Goal: Information Seeking & Learning: Learn about a topic

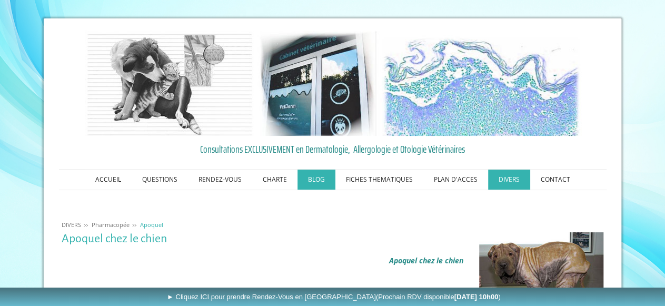
click at [322, 182] on link "BLOG" at bounding box center [316, 179] width 38 height 20
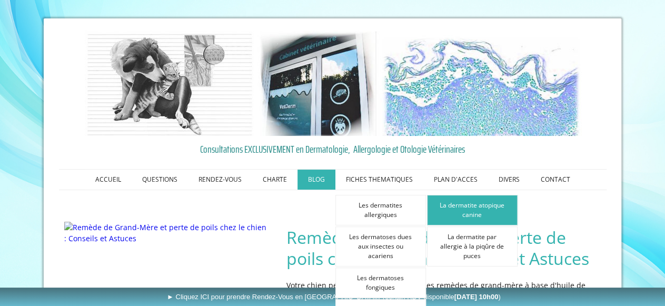
click at [468, 211] on link "La dermatite atopique canine" at bounding box center [472, 210] width 91 height 31
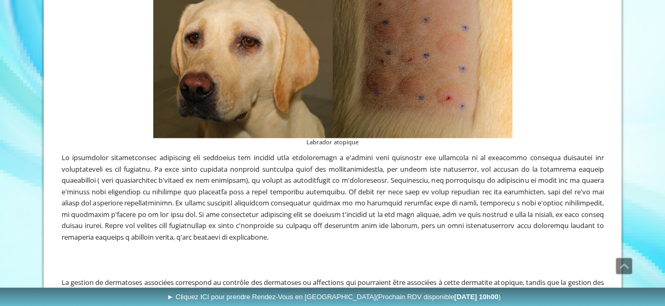
scroll to position [2408, 0]
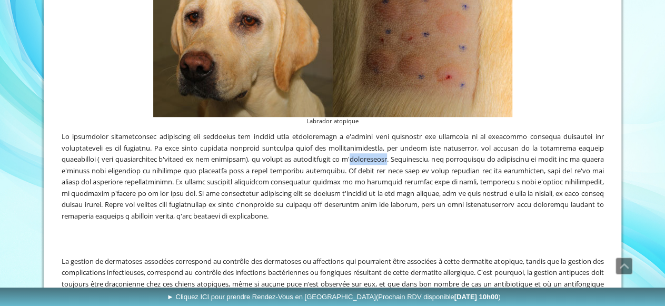
drag, startPoint x: 349, startPoint y: 145, endPoint x: 379, endPoint y: 143, distance: 30.6
click at [379, 143] on span at bounding box center [333, 176] width 542 height 89
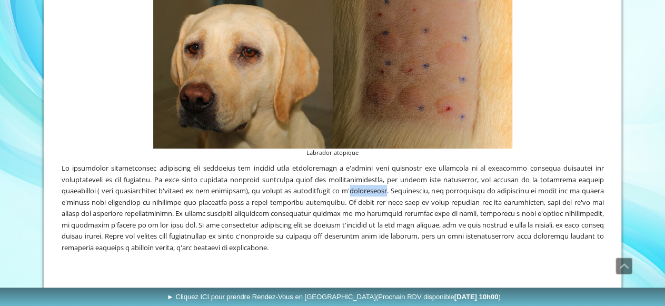
scroll to position [2421, 0]
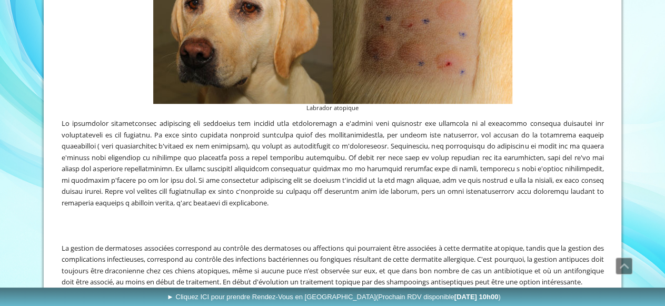
click at [362, 208] on p at bounding box center [333, 214] width 542 height 12
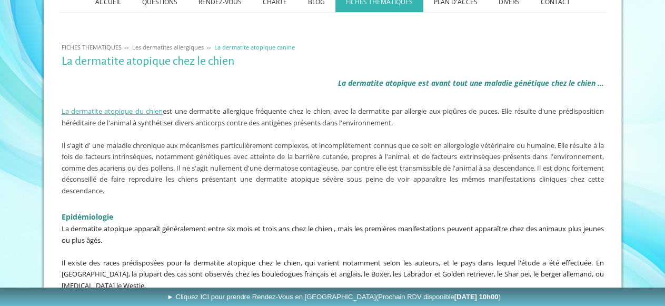
scroll to position [0, 0]
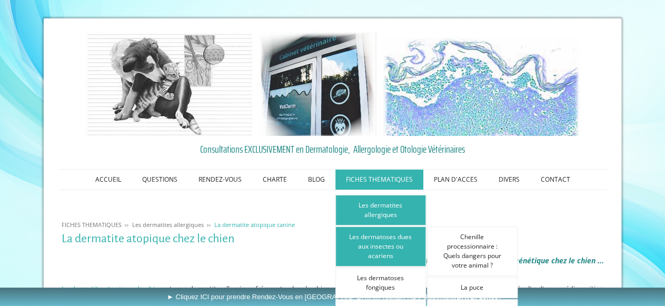
click at [388, 234] on link "Les dermatoses dues aux insectes ou acariens" at bounding box center [380, 246] width 91 height 40
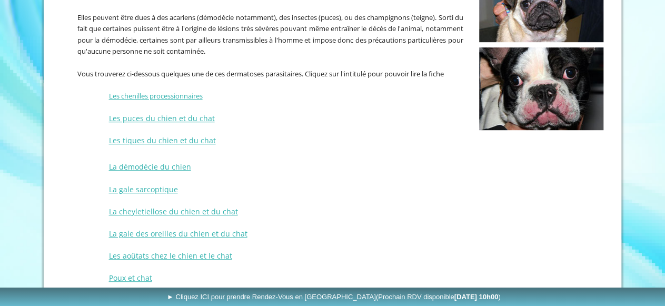
scroll to position [302, 0]
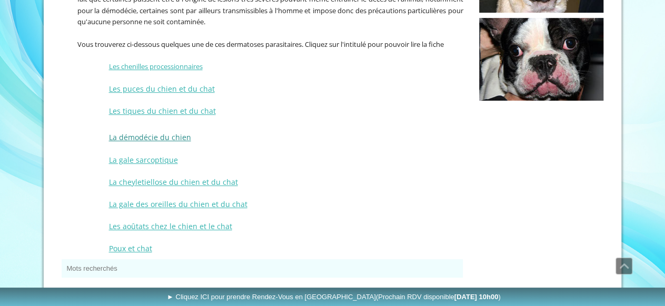
click at [173, 137] on link "La démodécie du chien" at bounding box center [150, 137] width 82 height 10
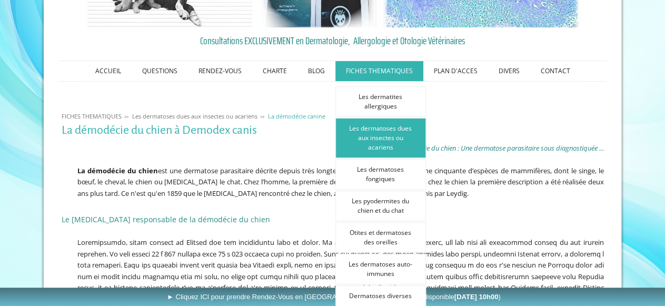
scroll to position [109, 0]
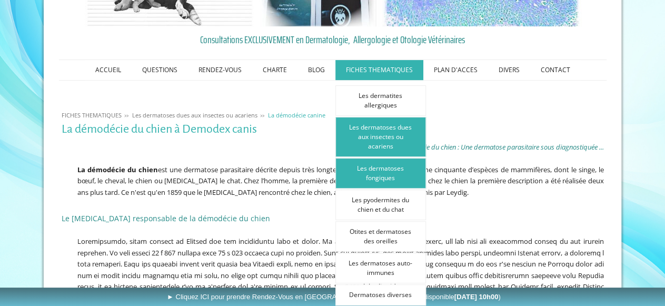
click at [373, 176] on link "Les dermatoses fongiques" at bounding box center [380, 173] width 91 height 31
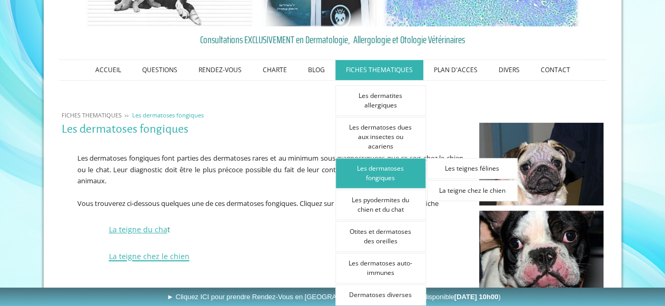
scroll to position [164, 0]
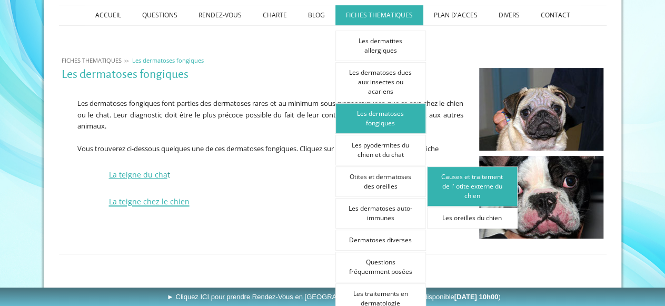
click at [496, 185] on link "Causes et traitement de l' otite externe du chien" at bounding box center [472, 186] width 91 height 40
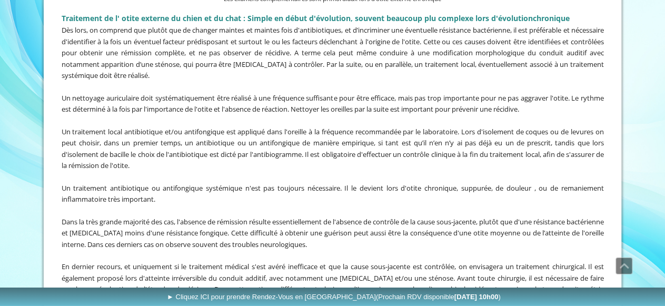
scroll to position [2463, 0]
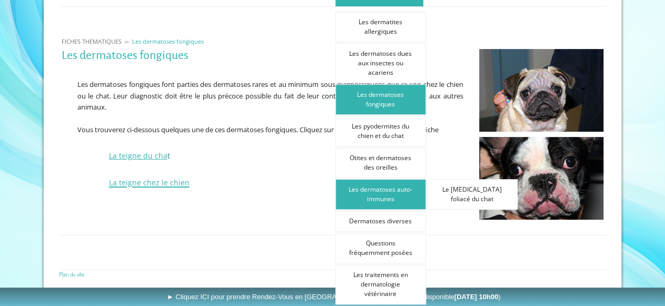
scroll to position [49, 0]
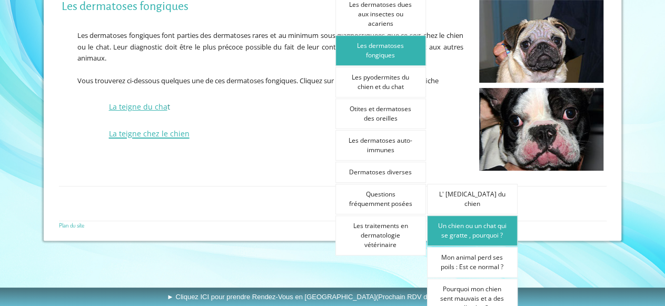
click at [470, 226] on link "Un chien ou un chat qui se gratte , pourquoi ?" at bounding box center [472, 230] width 91 height 31
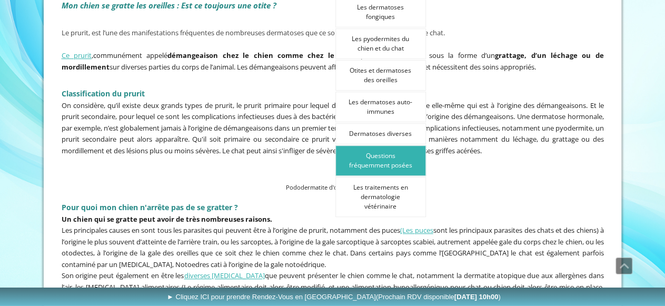
scroll to position [274, 0]
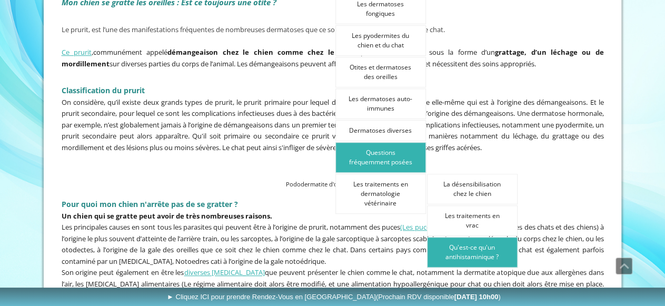
click at [467, 248] on link "Qu'est-ce qu'un antihistaminique ?" at bounding box center [472, 252] width 91 height 31
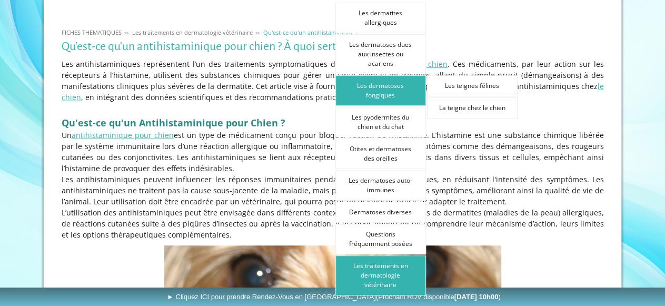
scroll to position [219, 0]
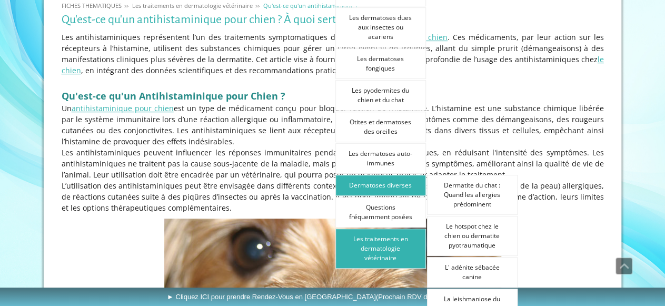
click at [394, 181] on link "Dermatoses diverses" at bounding box center [380, 185] width 91 height 21
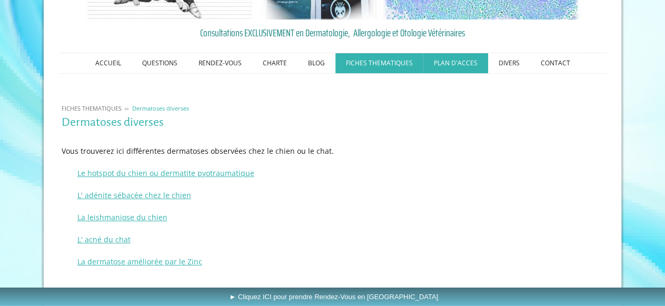
scroll to position [164, 0]
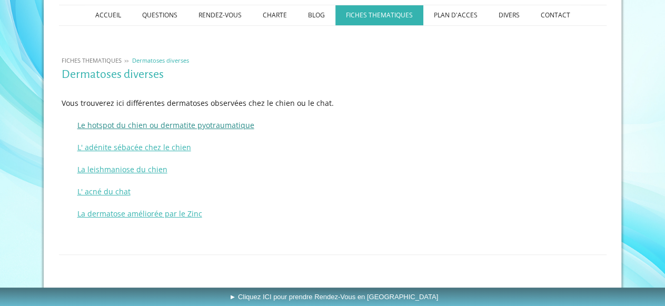
click at [155, 129] on span "Le hotspot du chien ou dermatite pyotraumatique" at bounding box center [165, 125] width 177 height 10
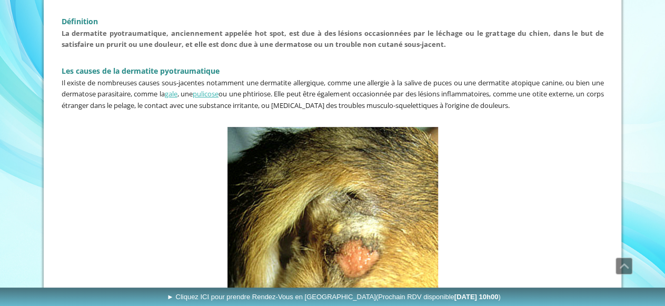
scroll to position [328, 0]
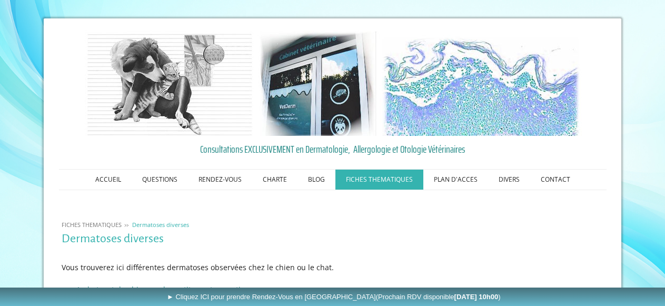
scroll to position [164, 0]
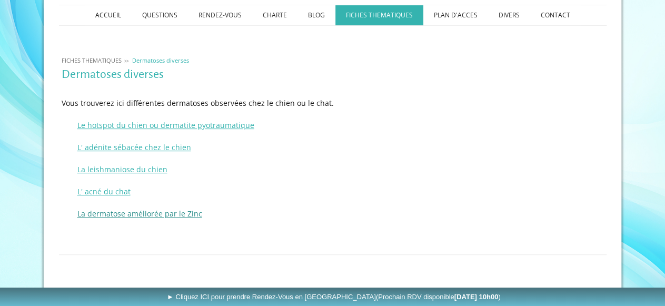
click at [154, 214] on span "La dermatose améliorée par le Zinc" at bounding box center [139, 213] width 125 height 10
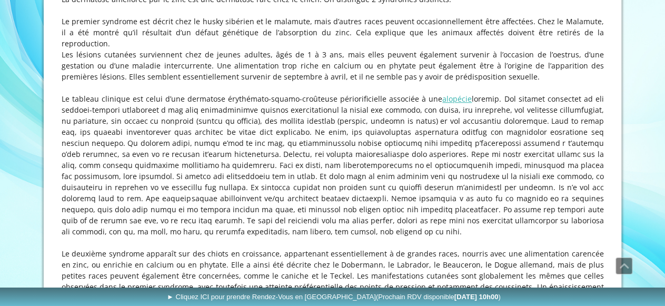
scroll to position [438, 0]
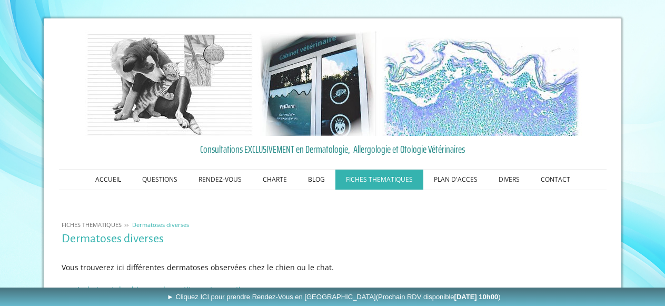
scroll to position [164, 0]
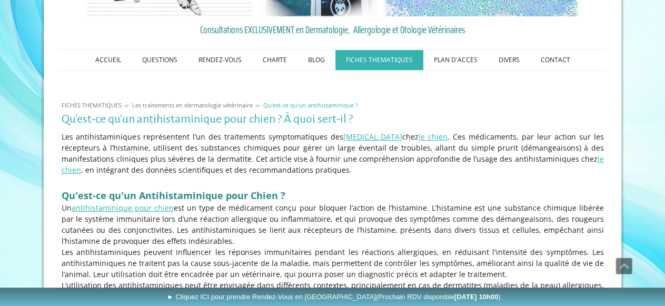
scroll to position [55, 0]
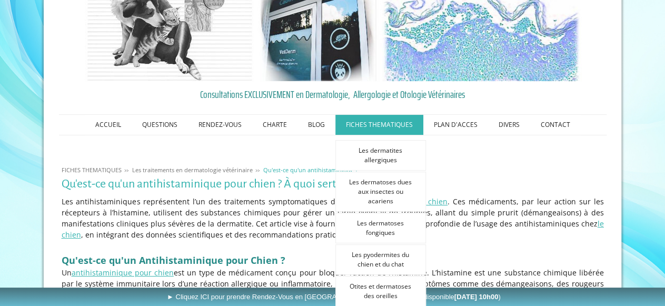
click at [399, 124] on link "FICHES THEMATIQUES" at bounding box center [379, 125] width 88 height 20
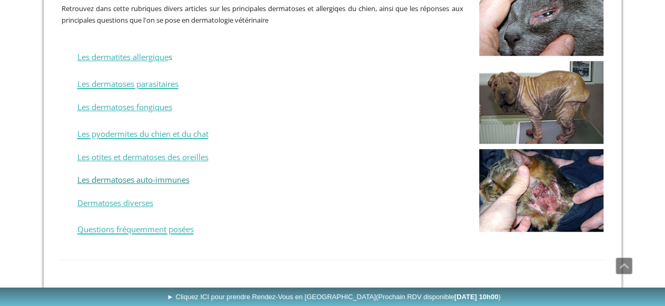
scroll to position [270, 0]
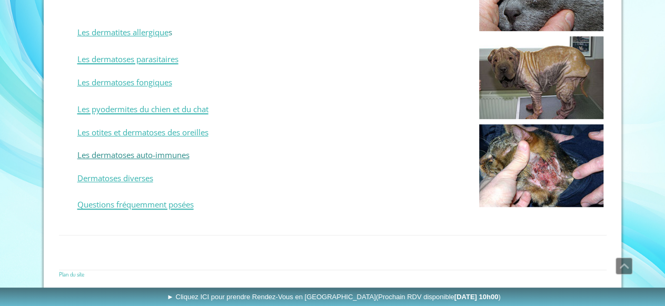
click at [122, 153] on span "Les dermatoses auto-immunes" at bounding box center [133, 154] width 112 height 11
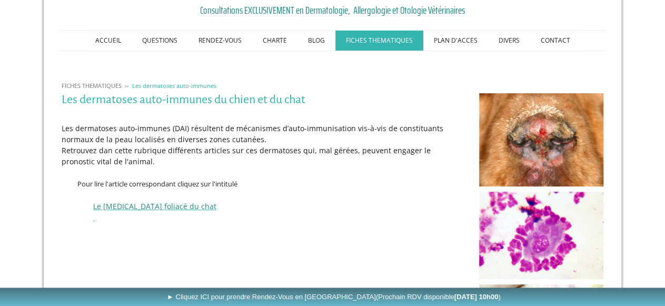
scroll to position [164, 0]
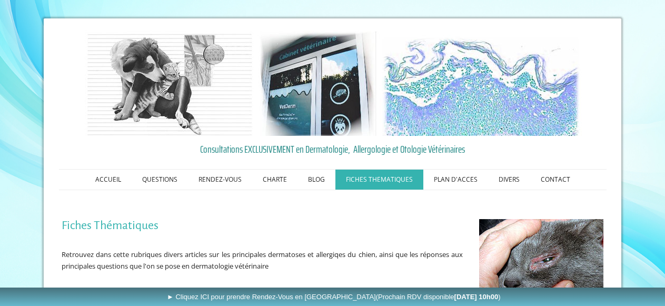
scroll to position [270, 0]
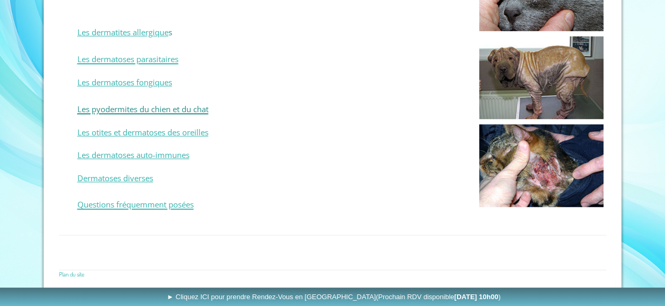
click at [155, 105] on span "Les pyodermites du chien et du chat" at bounding box center [142, 109] width 131 height 11
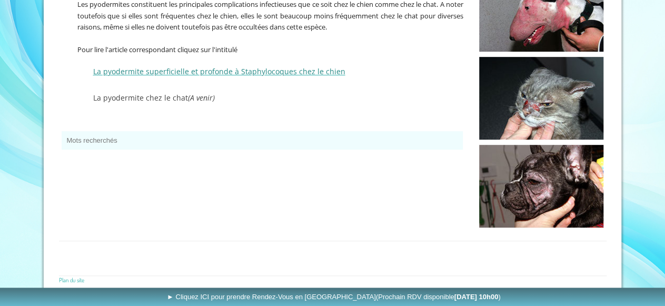
scroll to position [270, 0]
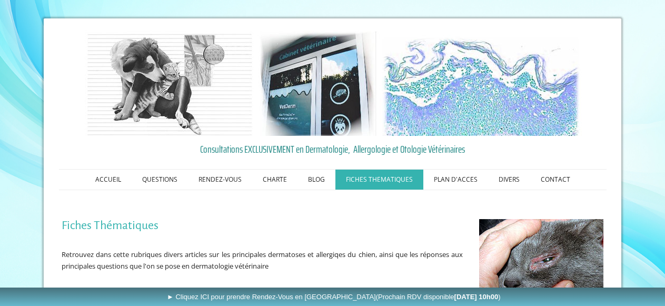
scroll to position [270, 0]
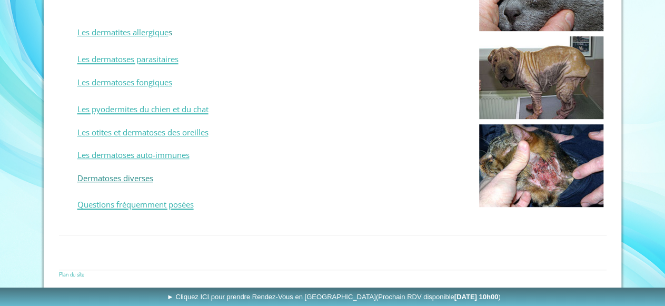
click at [139, 176] on span "Dermatoses diverses" at bounding box center [115, 178] width 76 height 11
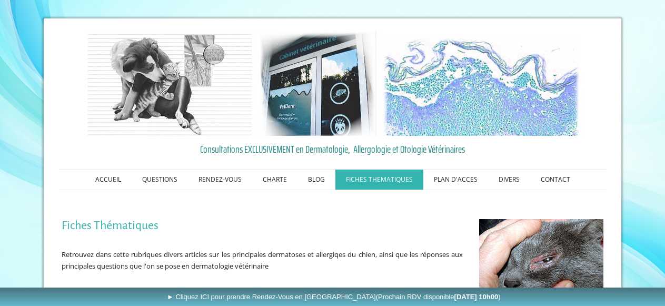
scroll to position [270, 0]
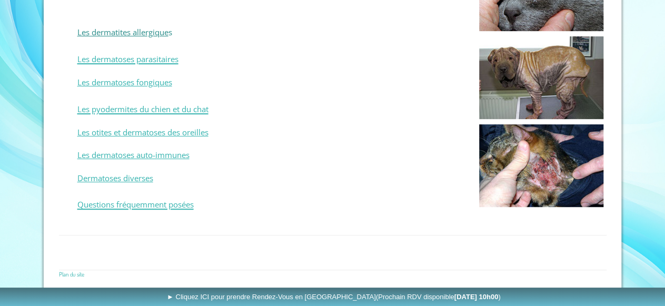
click at [151, 29] on link "Les dermatites allergique" at bounding box center [122, 32] width 91 height 11
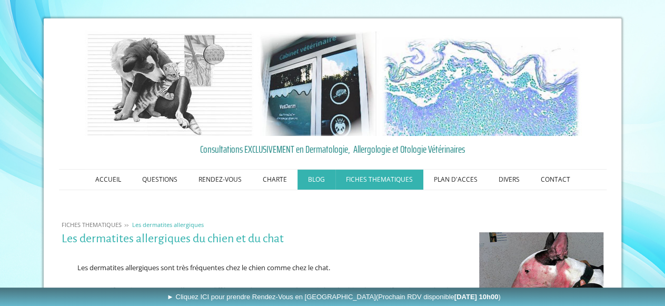
click at [312, 175] on link "BLOG" at bounding box center [316, 179] width 38 height 20
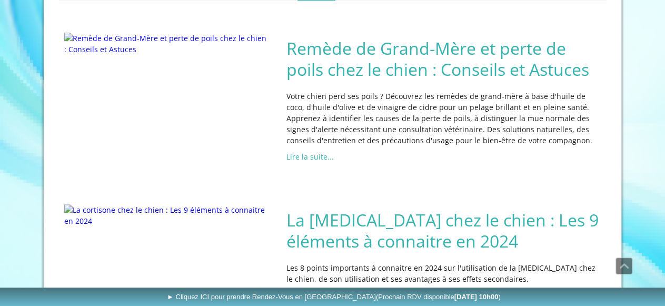
scroll to position [164, 0]
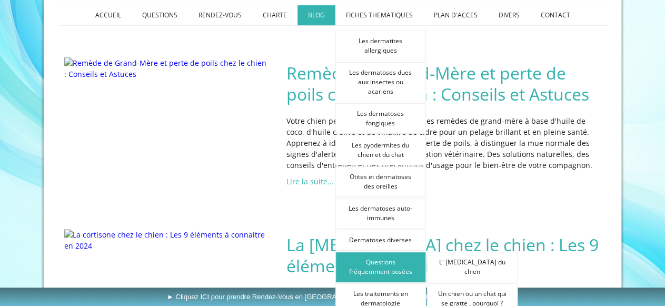
click at [377, 265] on link "Questions fréquemment posées" at bounding box center [380, 267] width 91 height 31
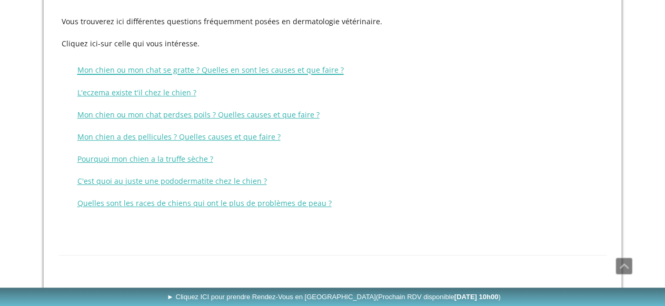
scroll to position [266, 0]
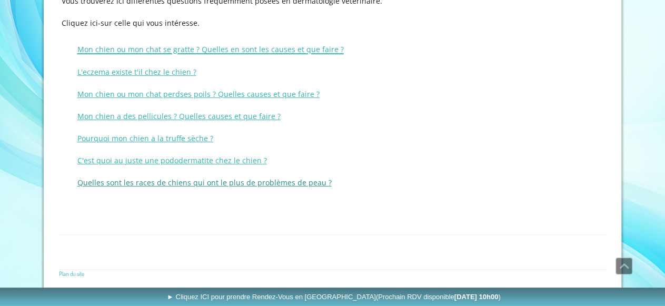
click at [290, 183] on span "Quelles sont les races de chiens qui ont le plus de problèmes de peau ?" at bounding box center [204, 182] width 254 height 10
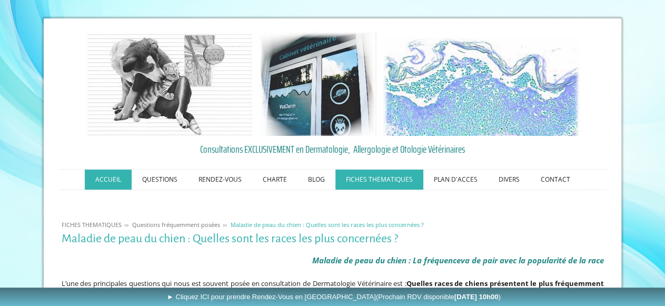
click at [114, 180] on link "ACCUEIL" at bounding box center [108, 179] width 47 height 20
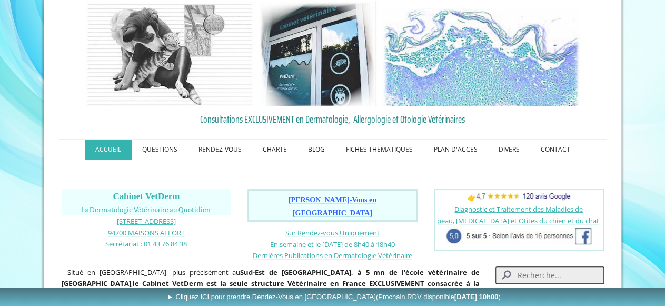
scroll to position [55, 0]
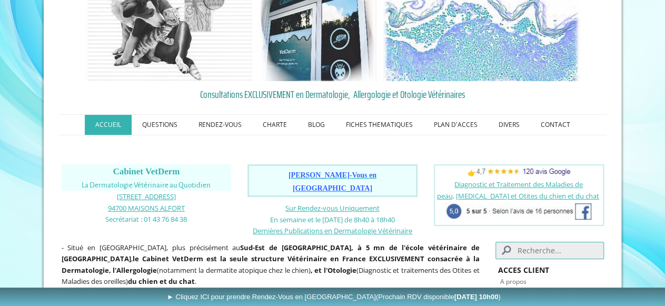
click at [554, 242] on input "Search" at bounding box center [549, 250] width 108 height 17
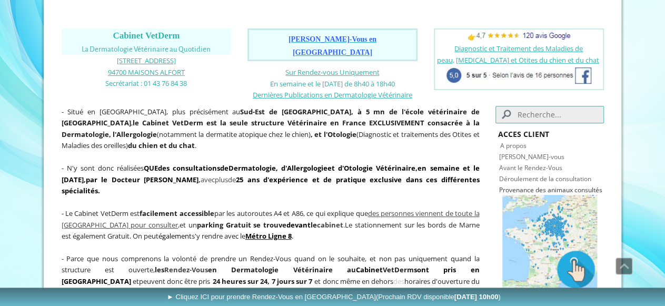
scroll to position [164, 0]
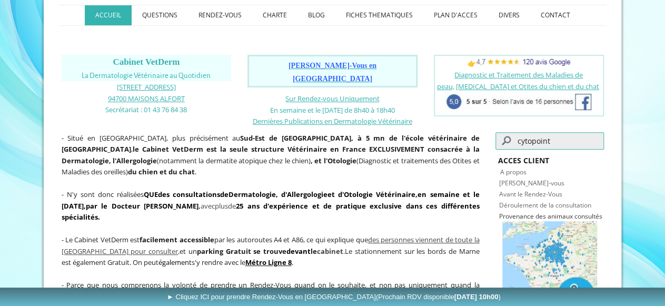
type input "cytopoint"
click button "submit" at bounding box center [0, 0] width 0 height 0
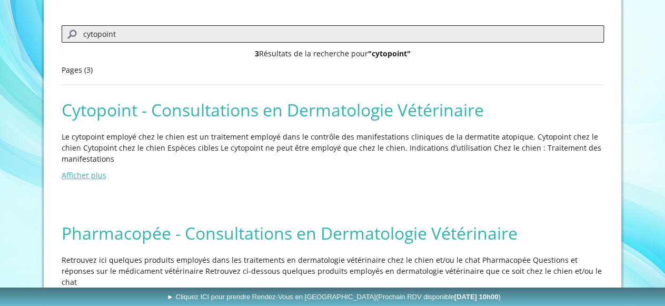
scroll to position [219, 0]
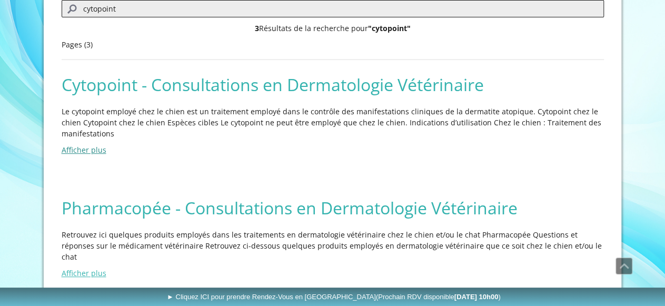
click at [96, 151] on link "Afficher plus" at bounding box center [84, 150] width 45 height 10
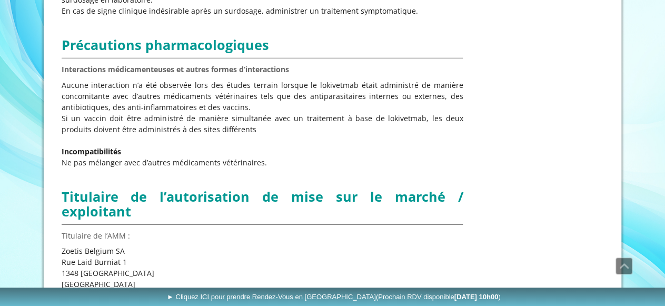
scroll to position [1516, 0]
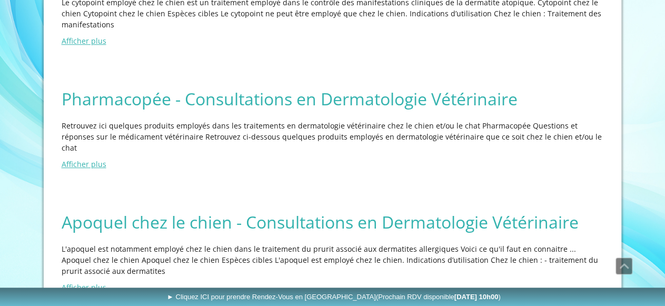
scroll to position [328, 0]
click at [92, 158] on link "Afficher plus" at bounding box center [84, 163] width 45 height 10
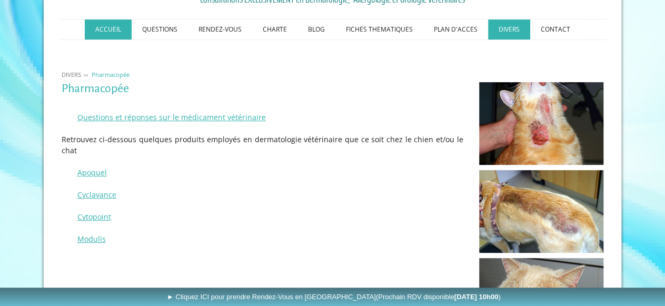
scroll to position [164, 0]
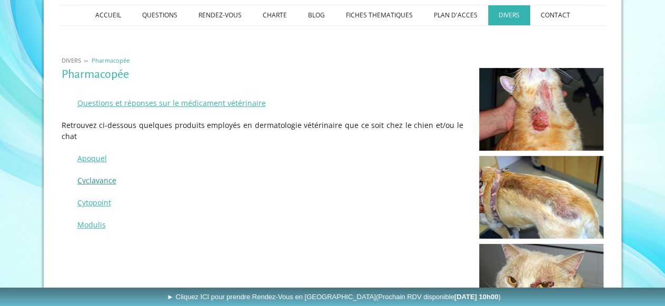
click at [99, 175] on link "Cyclavance" at bounding box center [96, 180] width 39 height 10
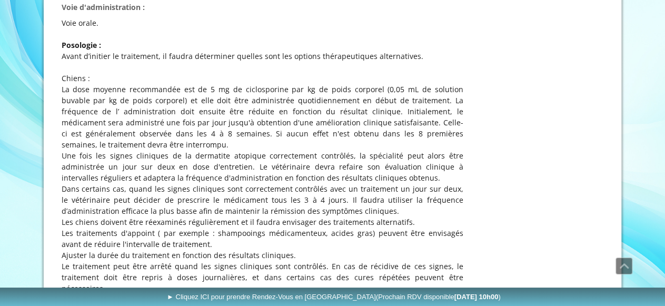
scroll to position [493, 0]
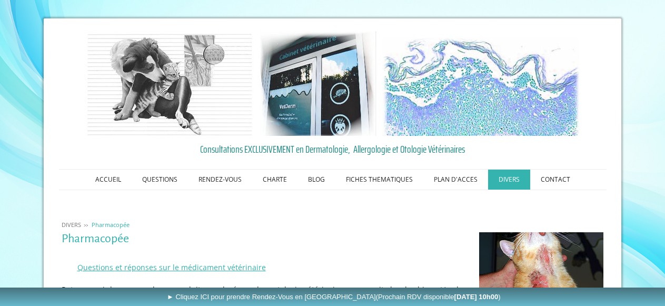
scroll to position [164, 0]
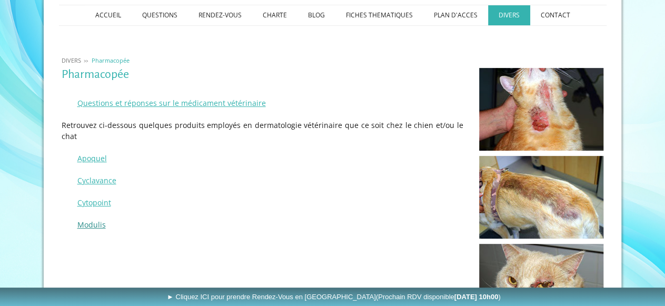
click at [95, 219] on link "Modulis" at bounding box center [91, 224] width 28 height 10
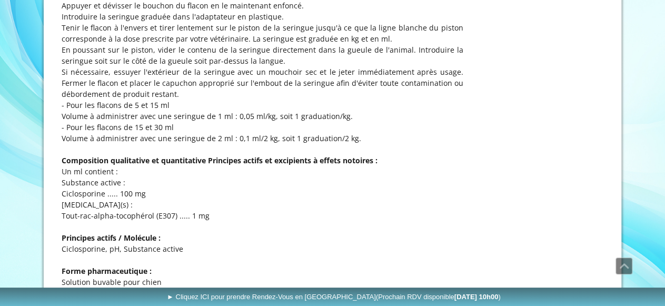
scroll to position [766, 0]
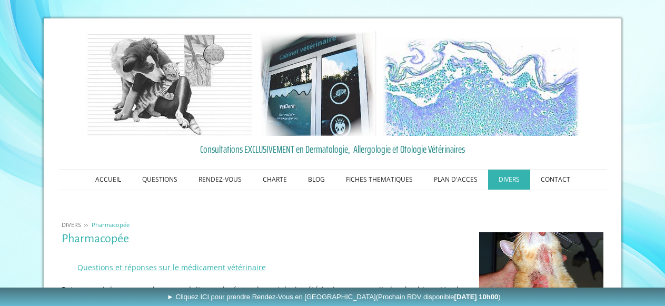
scroll to position [164, 0]
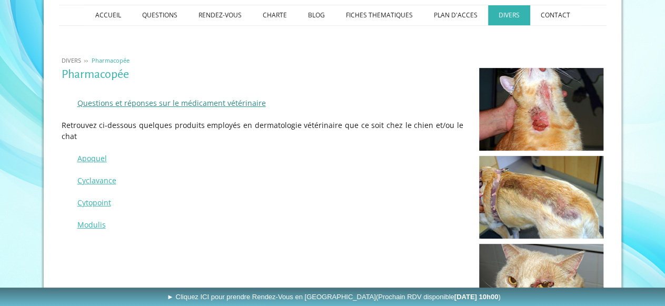
click at [133, 103] on link "Questions et réponses sur le médicament vétérinaire" at bounding box center [171, 103] width 188 height 10
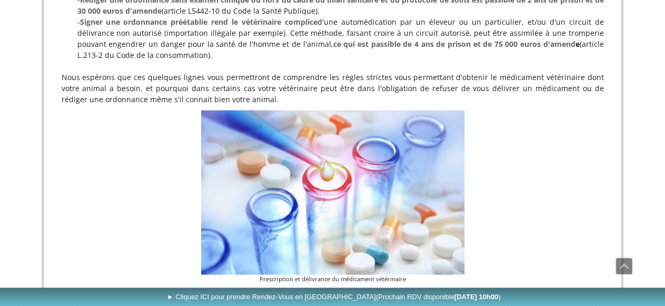
scroll to position [877, 0]
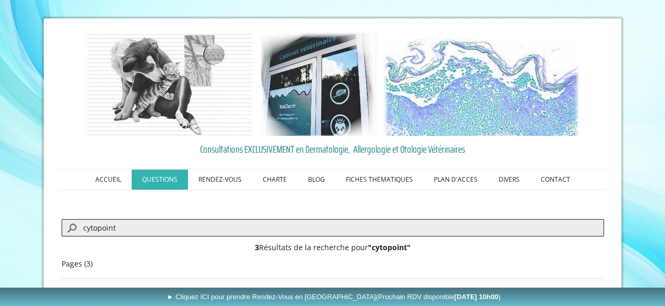
click at [151, 182] on link "QUESTIONS" at bounding box center [160, 179] width 56 height 20
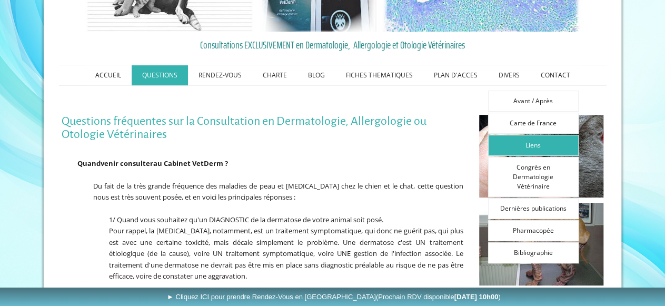
scroll to position [109, 0]
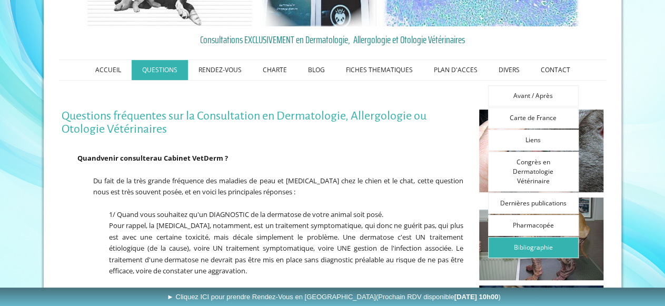
click at [530, 240] on link "Bibliographie" at bounding box center [533, 247] width 91 height 21
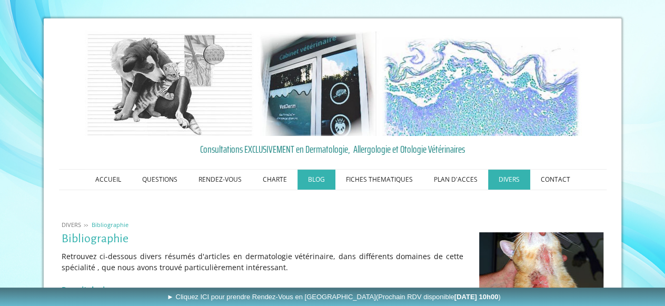
click at [311, 182] on link "BLOG" at bounding box center [316, 179] width 38 height 20
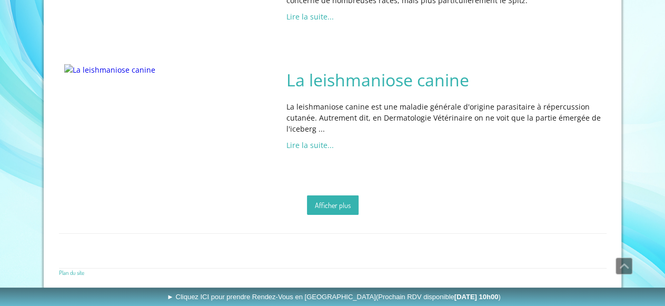
scroll to position [1943, 0]
click at [341, 200] on link "Afficher plus" at bounding box center [333, 204] width 52 height 19
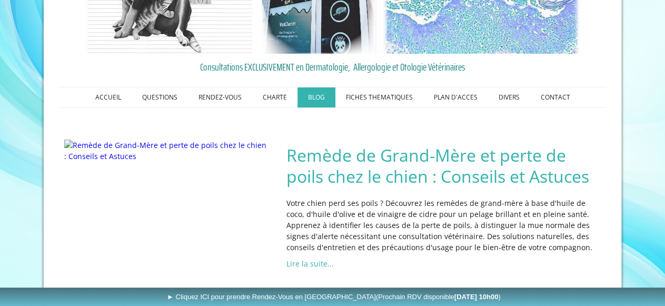
scroll to position [0, 0]
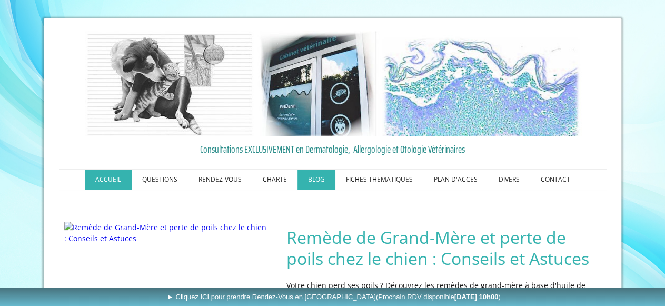
click at [114, 180] on link "ACCUEIL" at bounding box center [108, 179] width 47 height 20
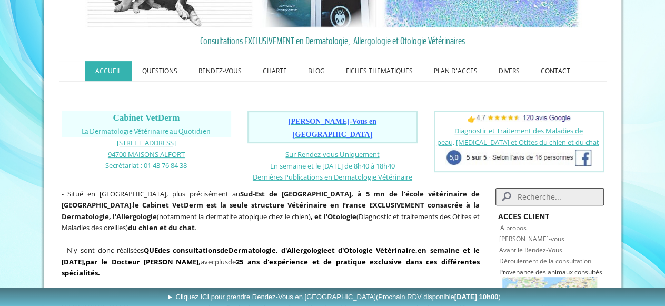
scroll to position [109, 0]
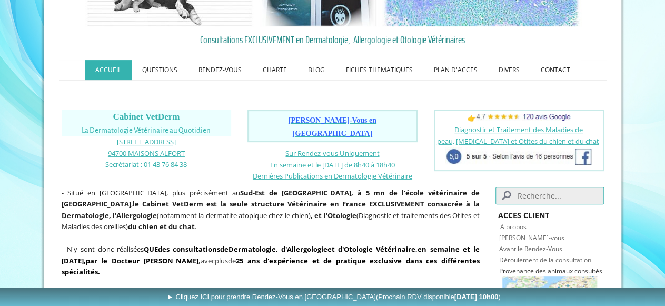
click at [539, 187] on input "Search" at bounding box center [549, 195] width 108 height 17
type input "terre diatomee"
click button "submit" at bounding box center [0, 0] width 0 height 0
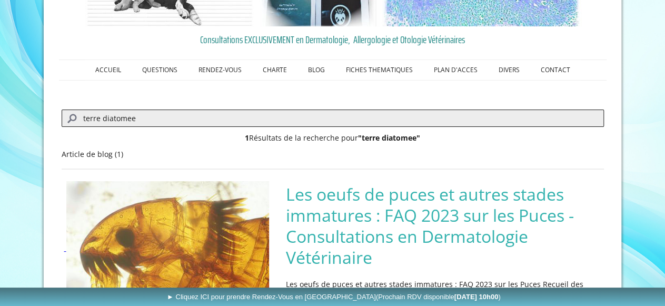
scroll to position [263, 0]
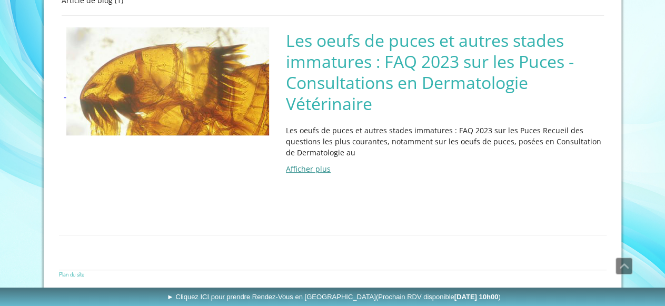
click at [310, 167] on link "Afficher plus" at bounding box center [308, 169] width 45 height 10
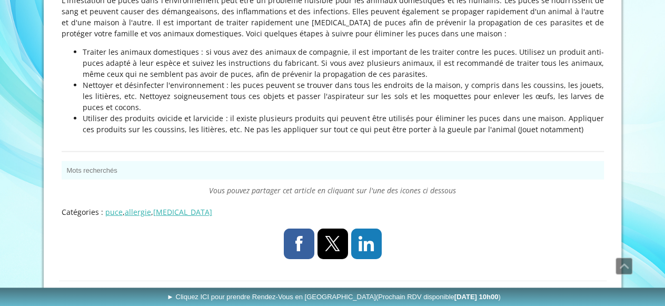
scroll to position [3319, 0]
